Goal: Information Seeking & Learning: Learn about a topic

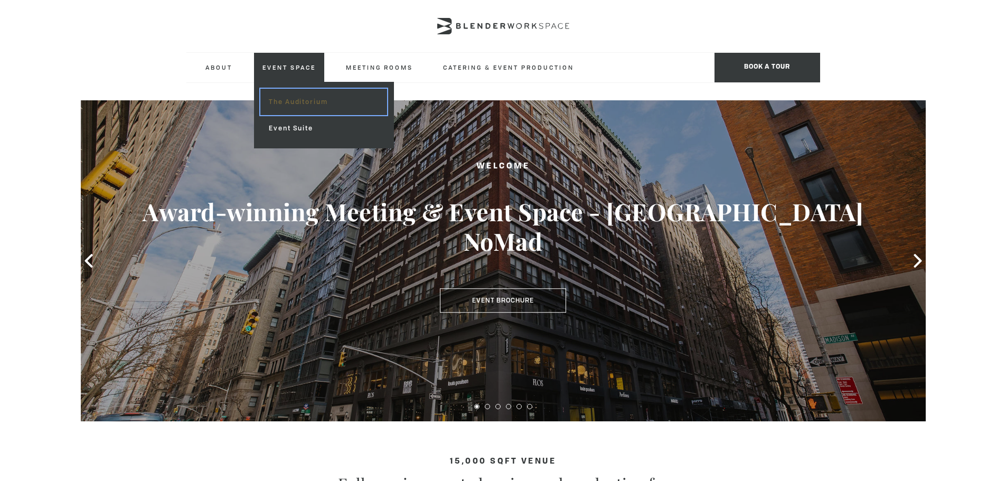
click at [284, 101] on link "The Auditorium" at bounding box center [323, 102] width 126 height 26
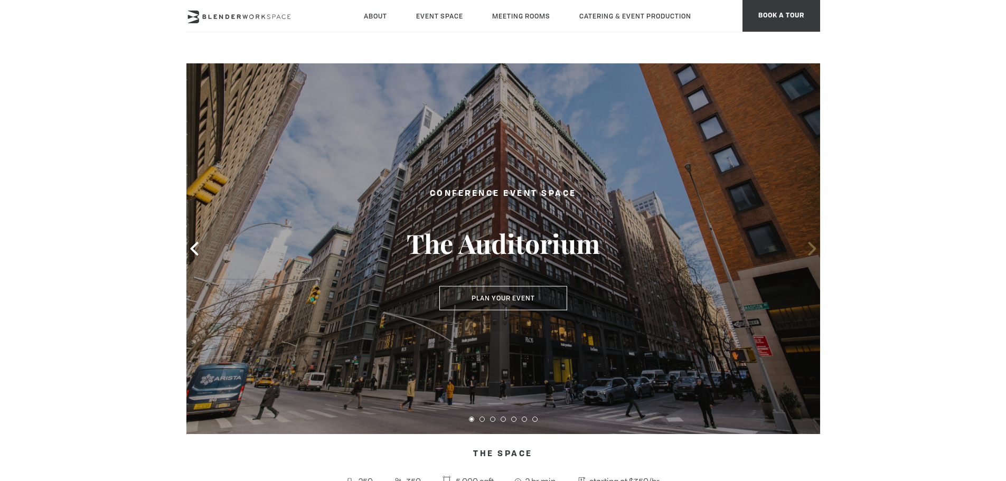
click at [807, 250] on icon at bounding box center [812, 249] width 14 height 14
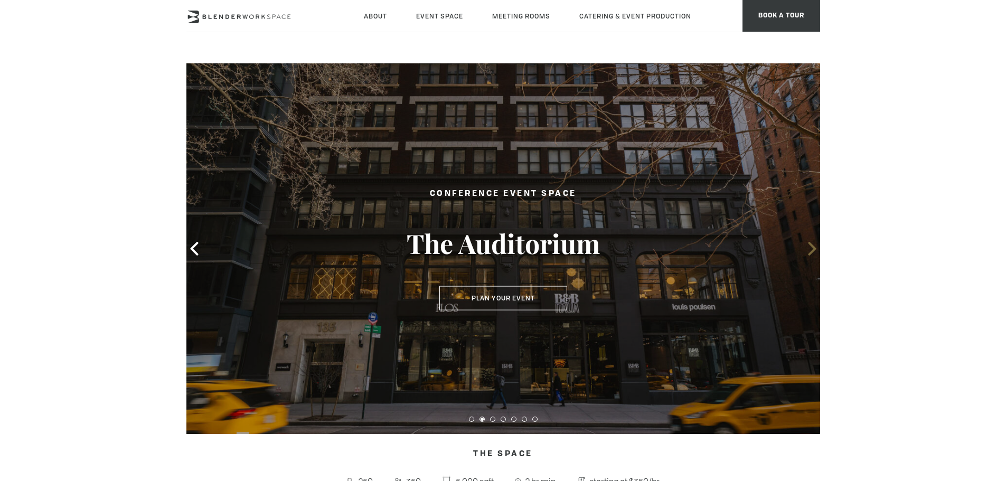
click at [808, 250] on icon at bounding box center [812, 249] width 14 height 14
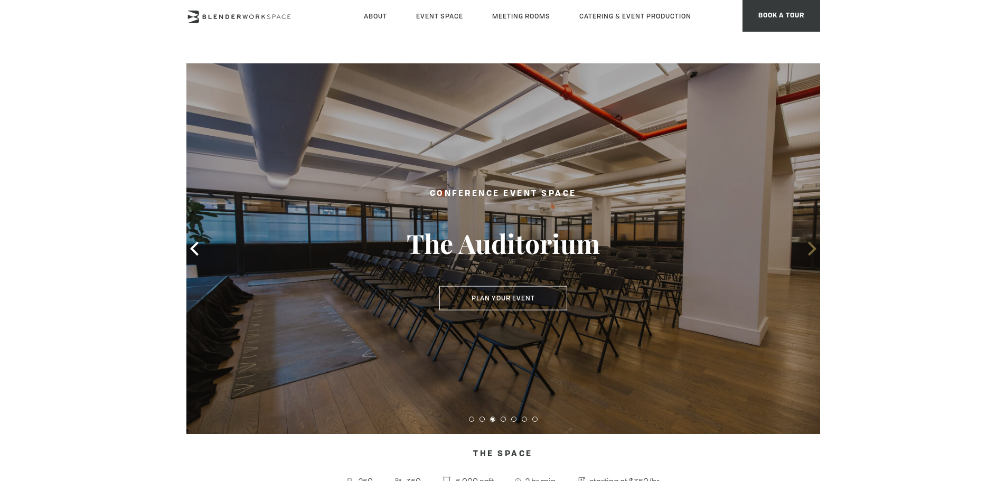
click at [808, 250] on icon at bounding box center [812, 249] width 14 height 14
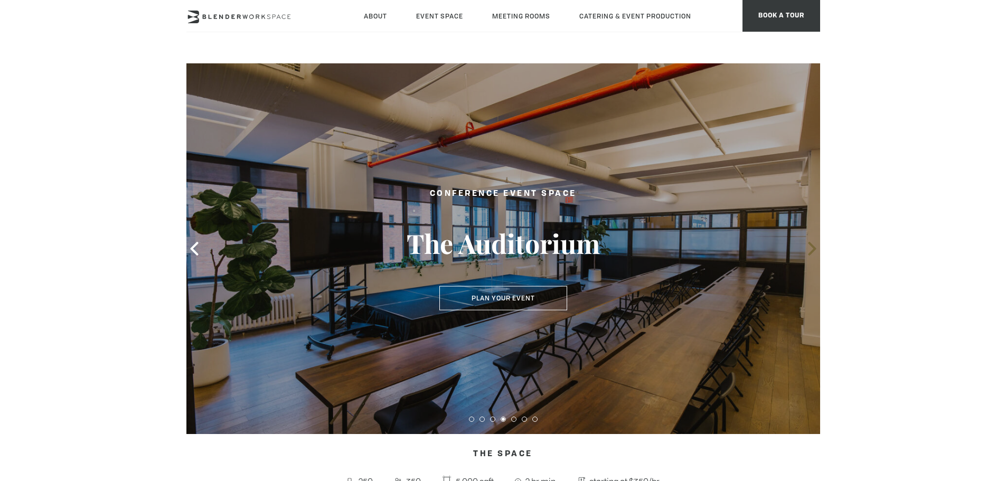
click at [808, 250] on icon at bounding box center [812, 249] width 14 height 14
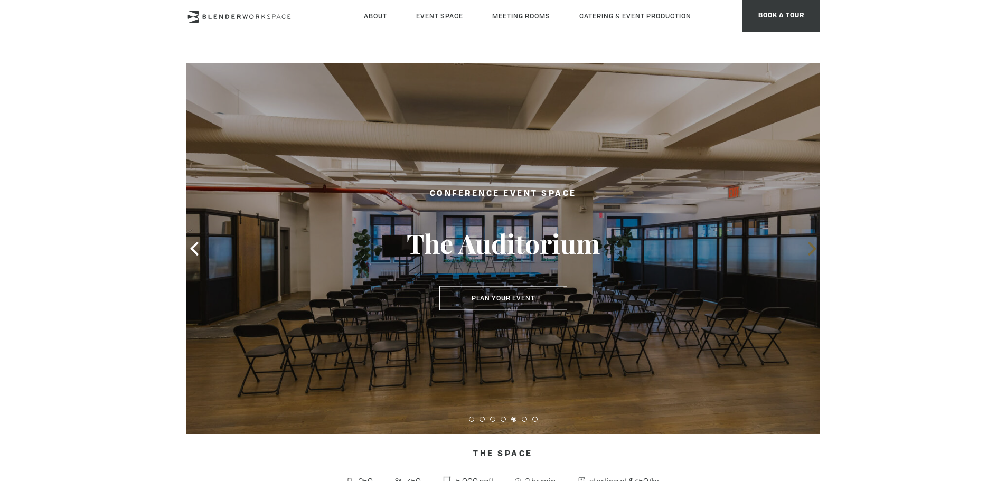
click at [808, 250] on icon at bounding box center [812, 249] width 14 height 14
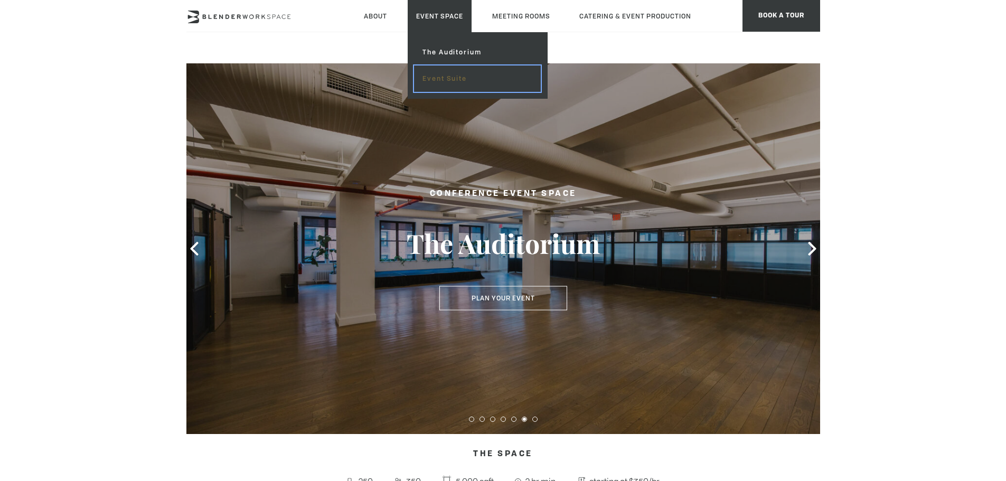
click at [441, 82] on link "Event Suite" at bounding box center [477, 78] width 126 height 26
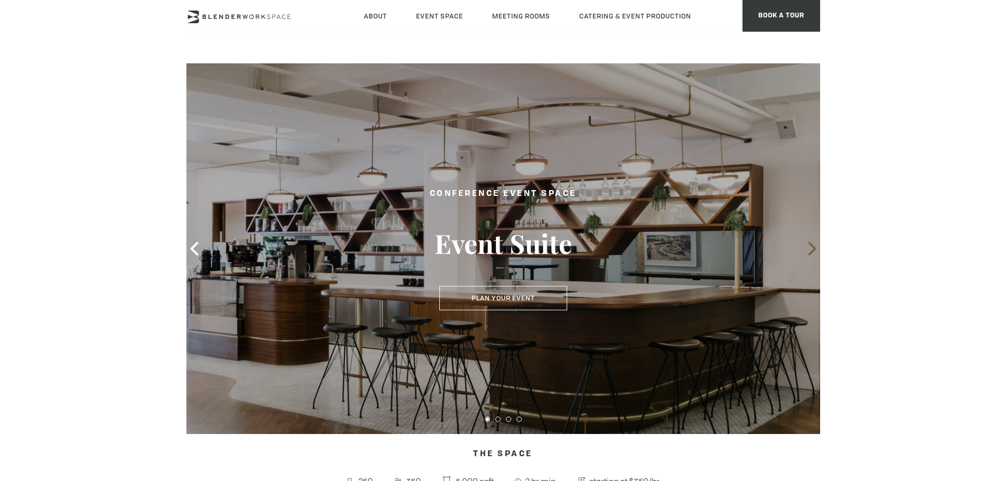
click at [807, 254] on icon at bounding box center [812, 249] width 14 height 14
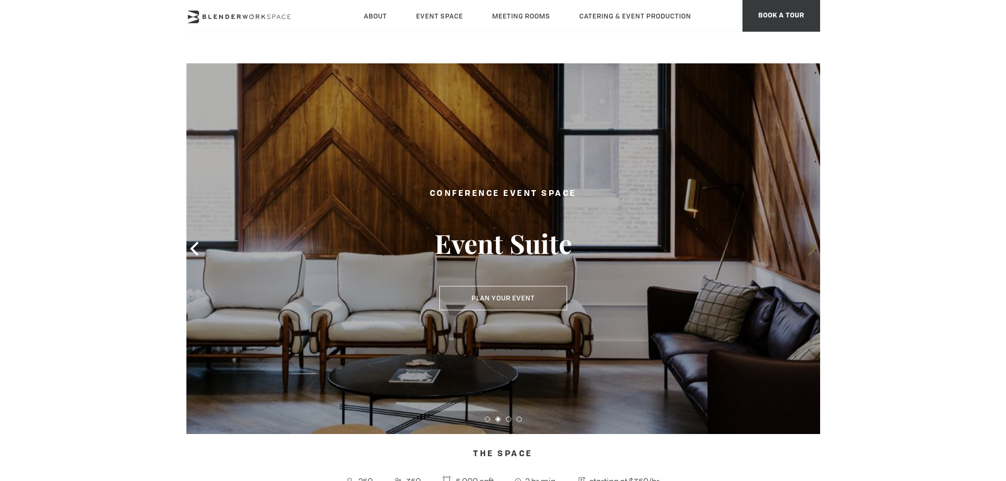
click at [807, 254] on icon at bounding box center [812, 249] width 14 height 14
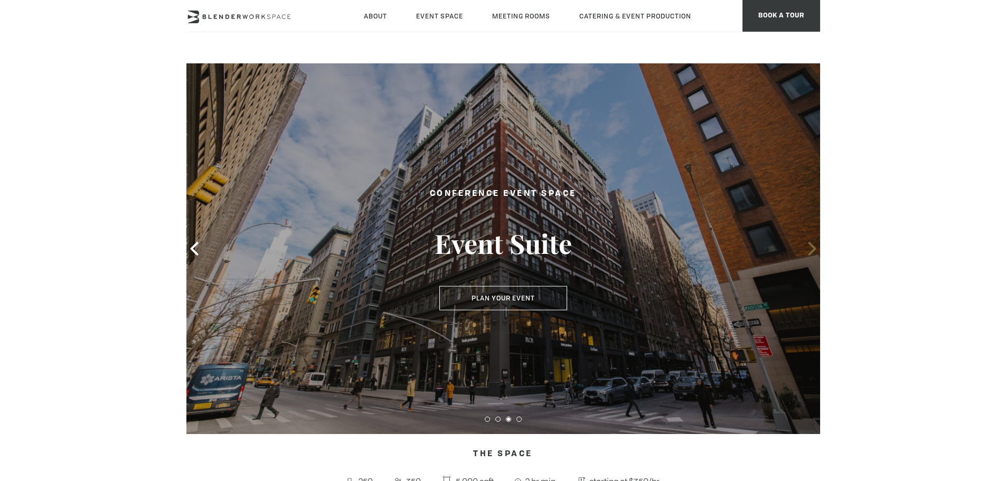
click at [807, 254] on icon at bounding box center [812, 249] width 14 height 14
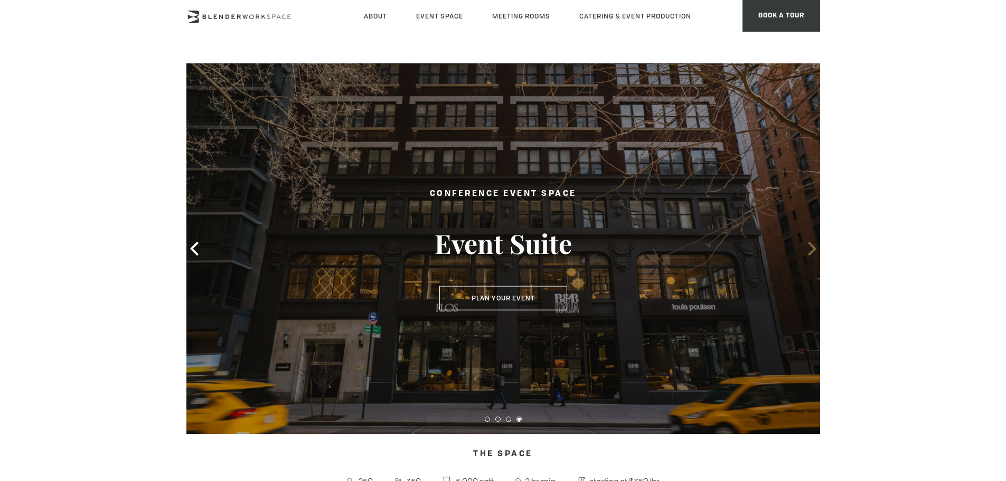
click at [807, 254] on icon at bounding box center [812, 249] width 14 height 14
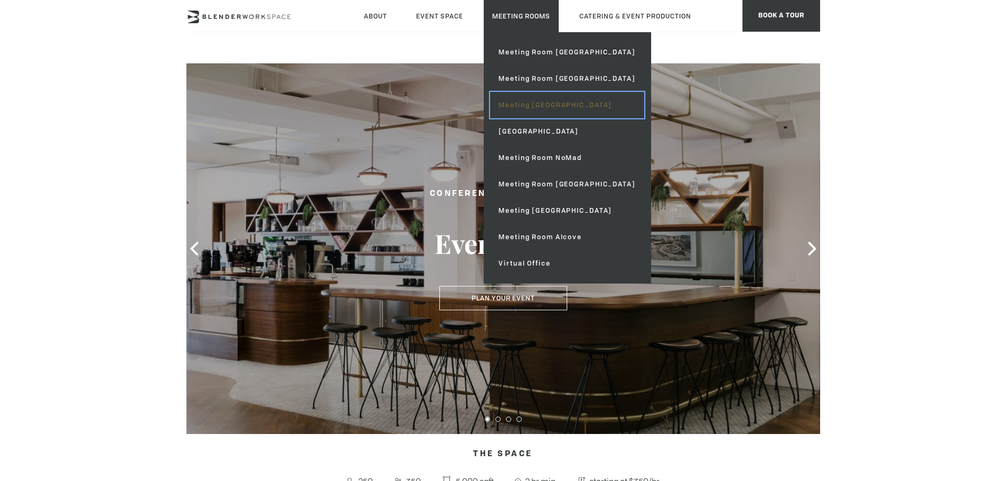
click at [529, 107] on link "Meeting [GEOGRAPHIC_DATA]" at bounding box center [567, 105] width 154 height 26
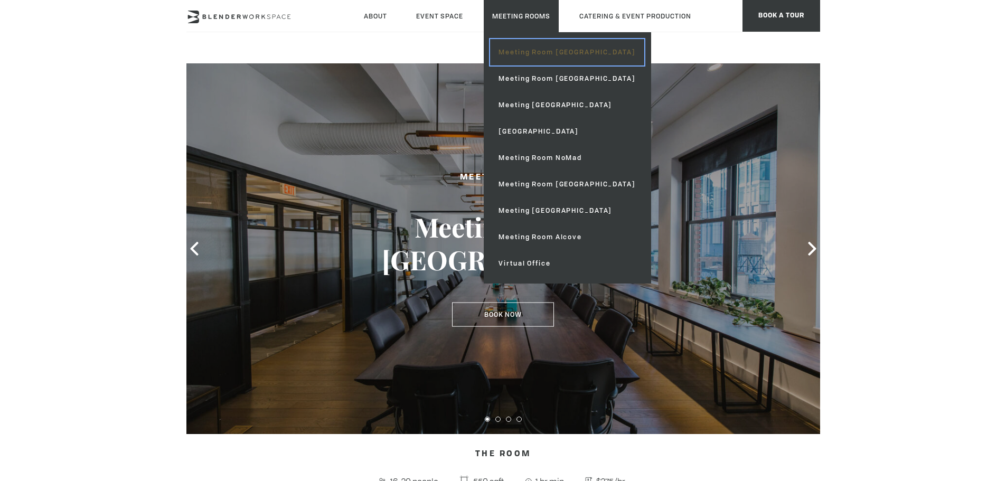
click at [528, 50] on link "Meeting Room [GEOGRAPHIC_DATA]" at bounding box center [567, 52] width 154 height 26
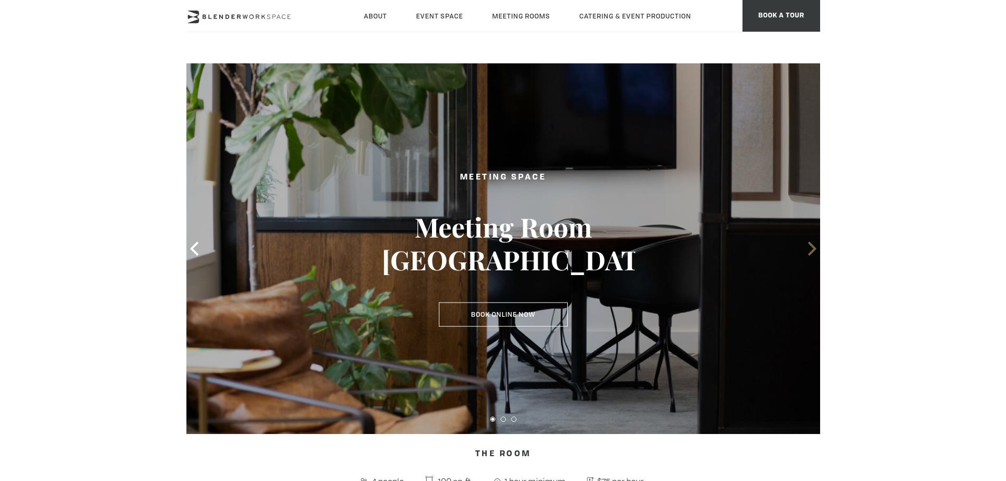
click at [807, 254] on icon at bounding box center [812, 249] width 14 height 14
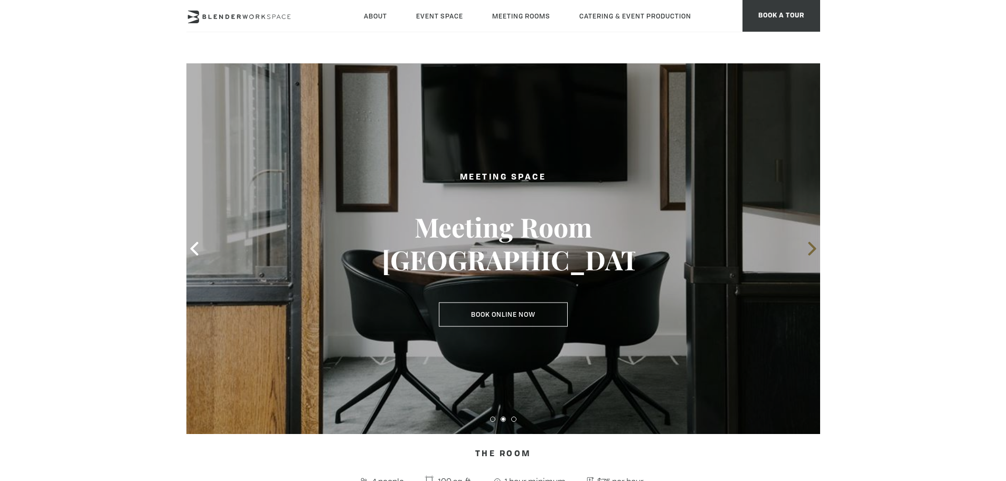
click at [807, 254] on icon at bounding box center [812, 249] width 14 height 14
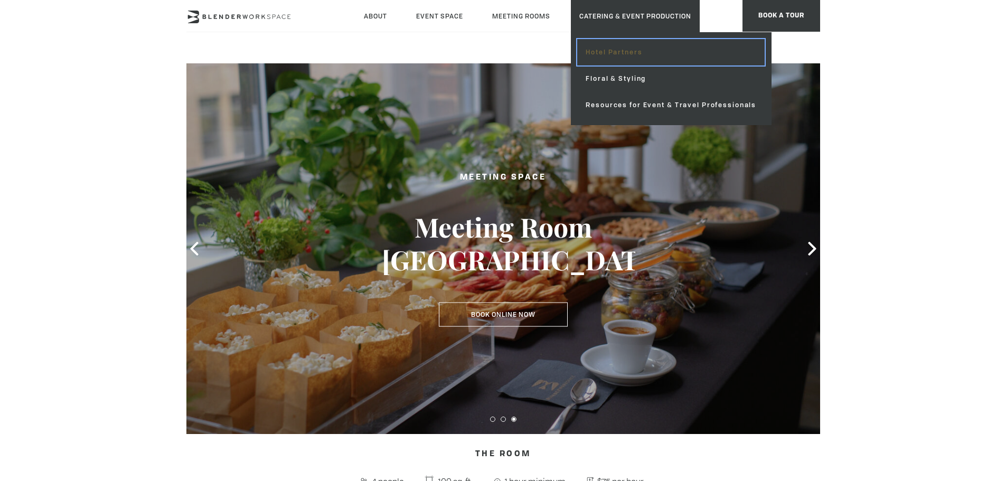
click at [619, 51] on link "Hotel Partners" at bounding box center [670, 52] width 187 height 26
